Goal: Check status: Check status

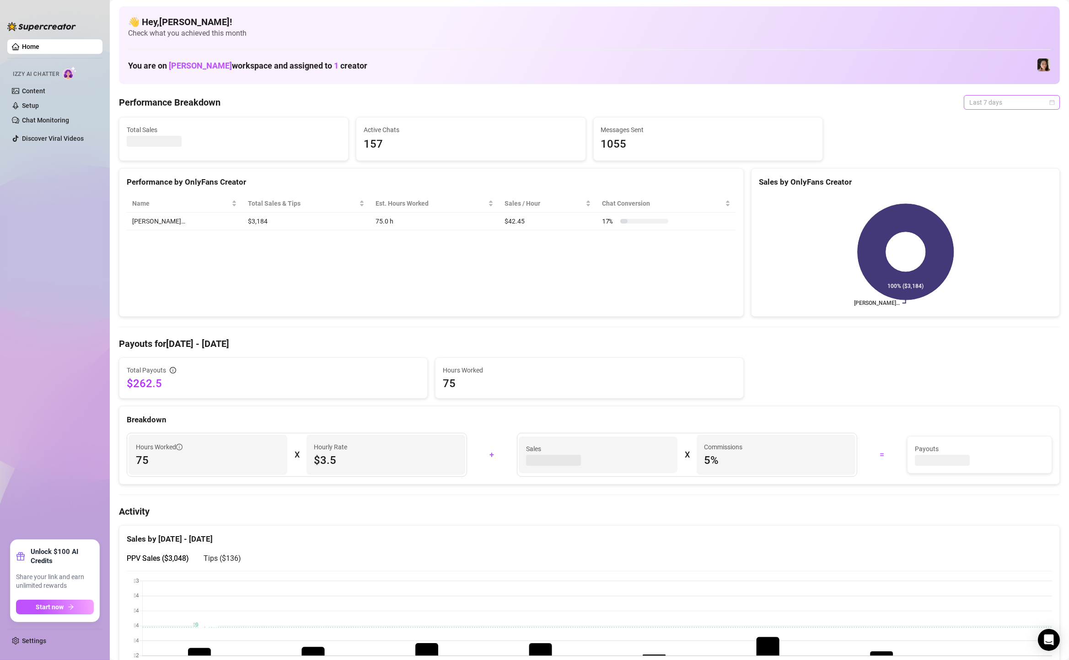
click at [1036, 96] on span "Last 7 days" at bounding box center [1011, 103] width 85 height 14
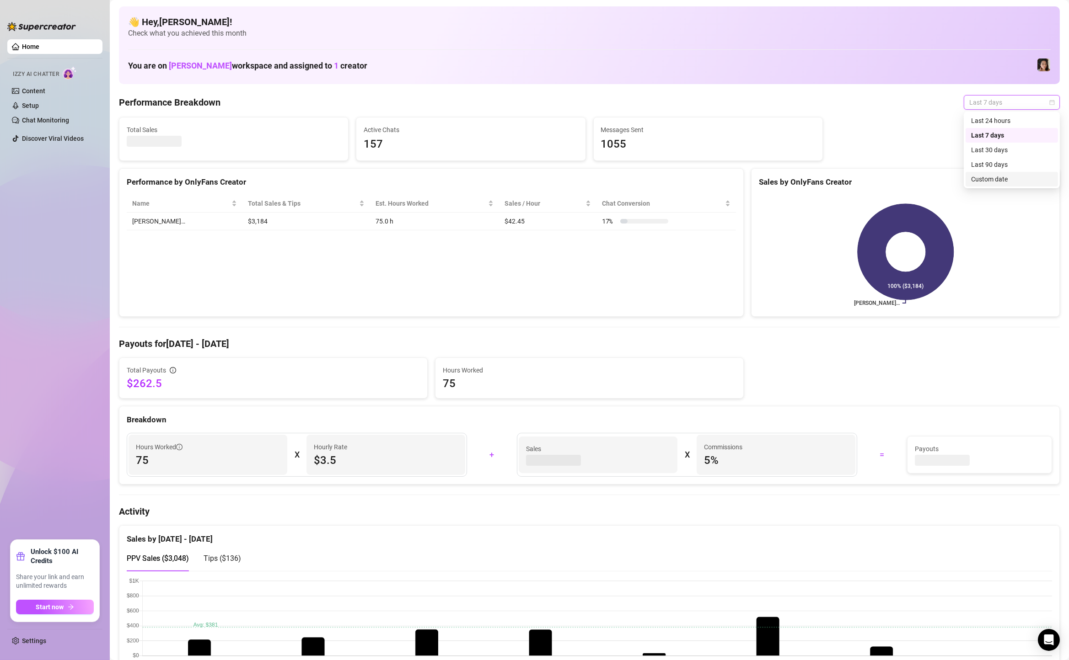
click at [989, 183] on div "Custom date" at bounding box center [1011, 179] width 81 height 10
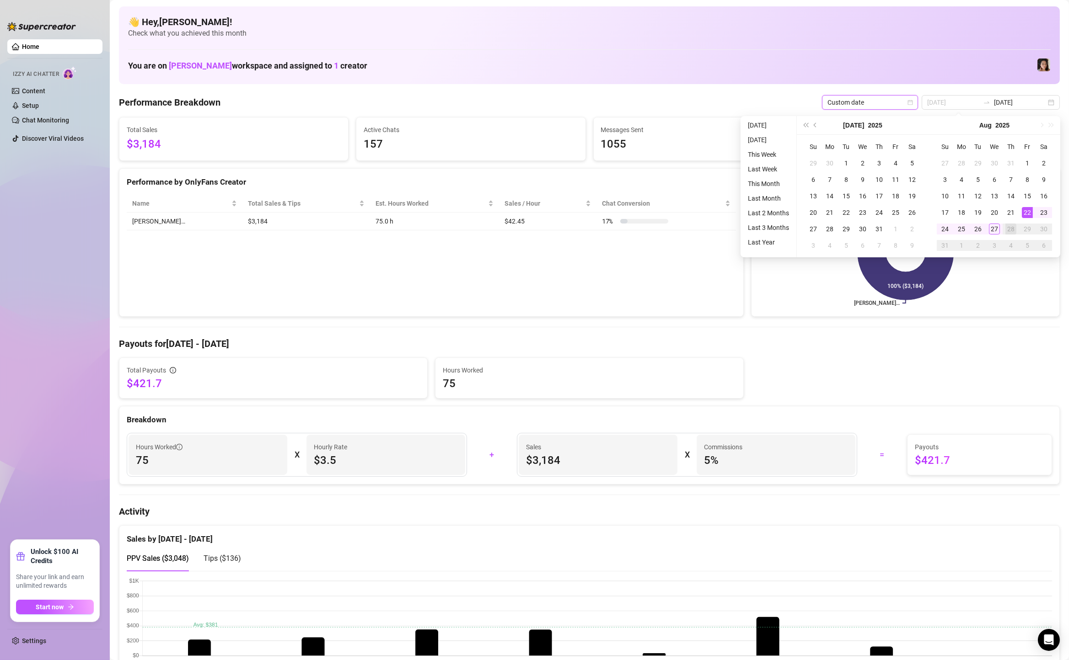
type input "[DATE]"
click at [1027, 214] on div "22" at bounding box center [1027, 212] width 11 height 11
type input "[DATE]"
click at [994, 231] on div "27" at bounding box center [994, 229] width 11 height 11
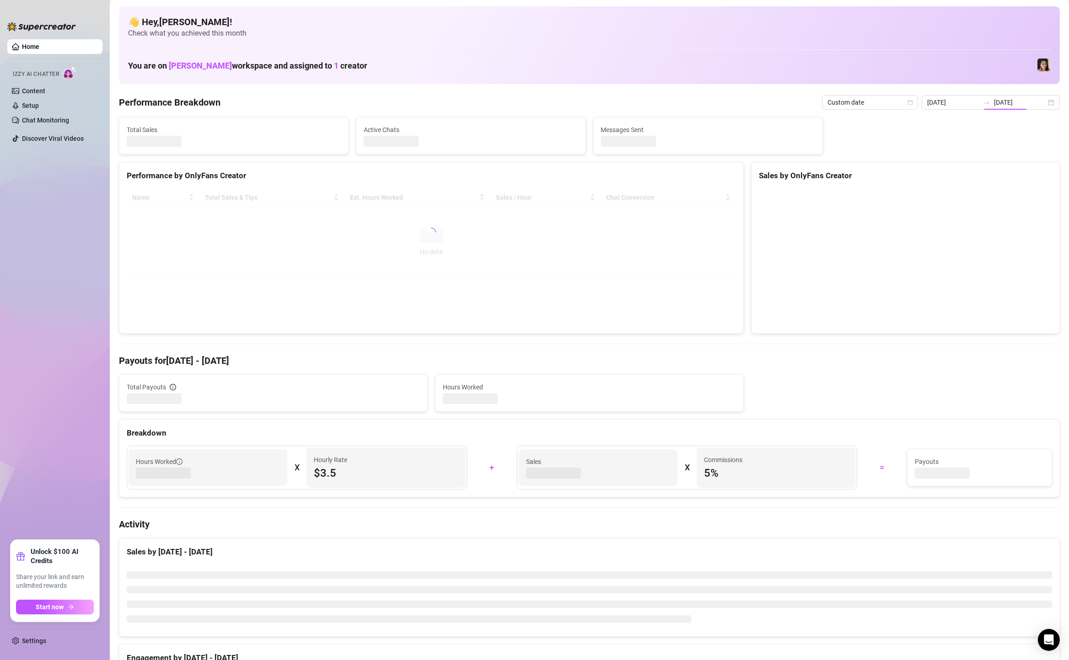
type input "[DATE]"
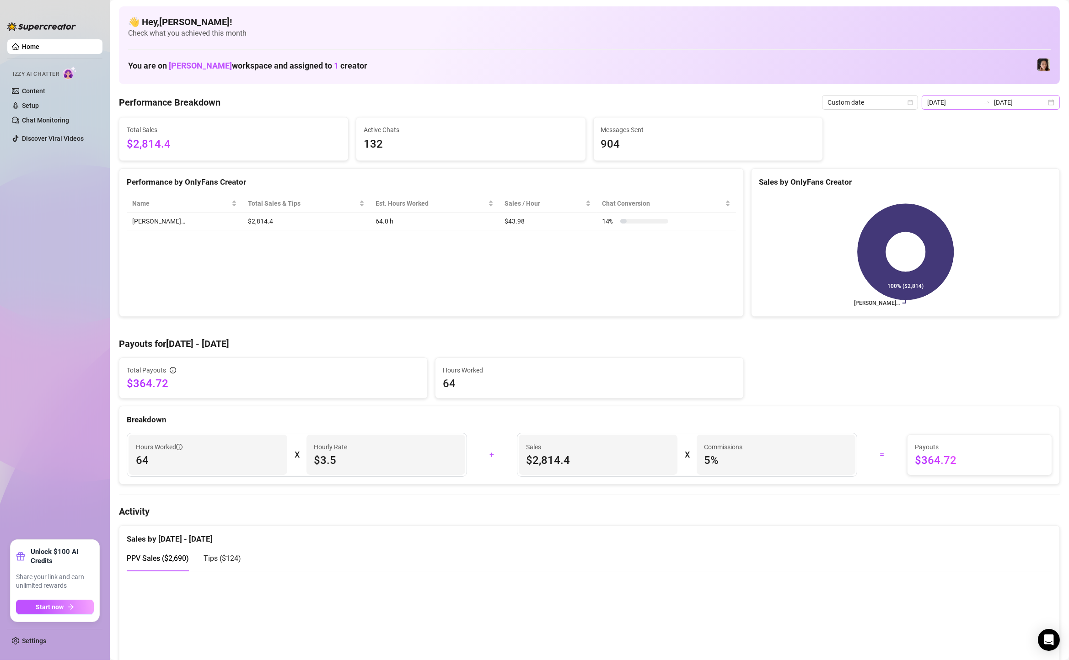
click at [1057, 102] on div "[DATE] [DATE]" at bounding box center [990, 102] width 138 height 15
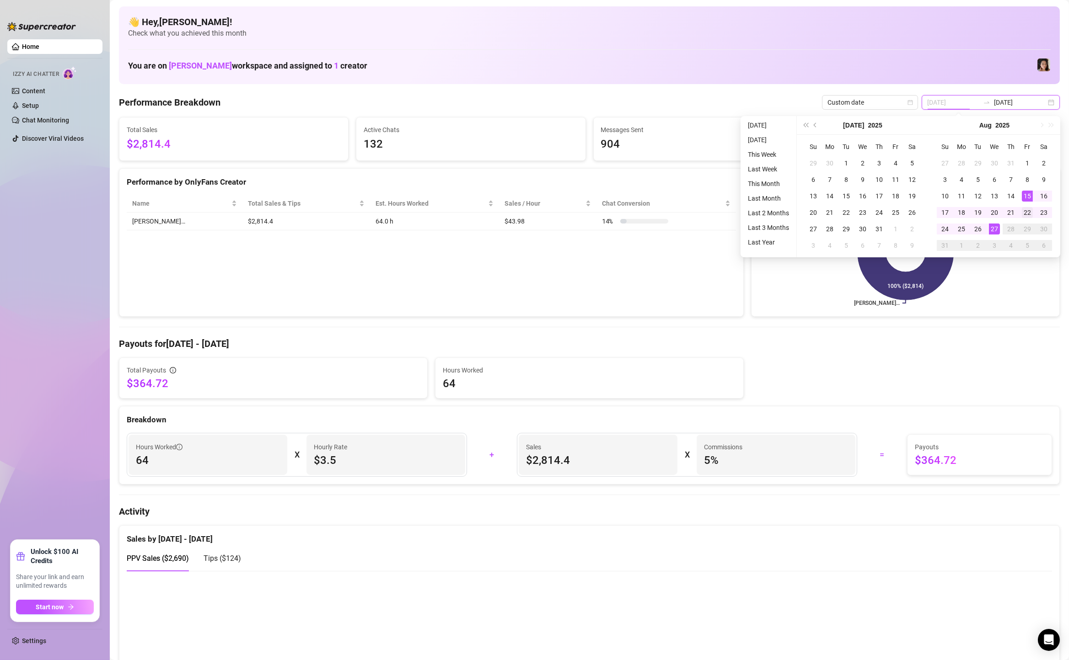
type input "[DATE]"
click at [1027, 212] on div "22" at bounding box center [1027, 212] width 11 height 11
type input "[DATE]"
click at [983, 232] on td "26" at bounding box center [977, 229] width 16 height 16
type input "[DATE]"
